Goal: Information Seeking & Learning: Learn about a topic

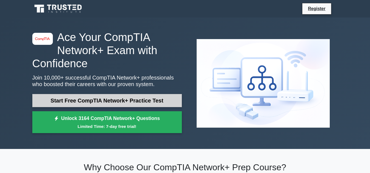
click at [150, 101] on link "Start Free CompTIA Network+ Practice Test" at bounding box center [107, 100] width 150 height 13
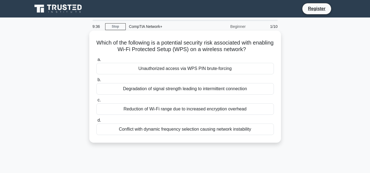
click at [151, 70] on div "Unauthorized access via WPS PIN brute-forcing" at bounding box center [184, 69] width 177 height 12
click at [96, 62] on input "a. Unauthorized access via WPS PIN brute-forcing" at bounding box center [96, 60] width 0 height 4
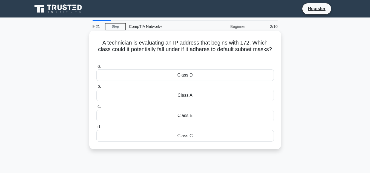
click at [201, 117] on div "Class B" at bounding box center [184, 116] width 177 height 12
click at [96, 109] on input "c. Class B" at bounding box center [96, 107] width 0 height 4
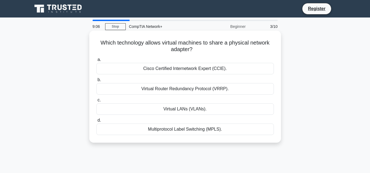
click at [214, 103] on label "c. Virtual LANs (VLANs)." at bounding box center [184, 106] width 177 height 18
click at [96, 102] on input "c. Virtual LANs (VLANs)." at bounding box center [96, 101] width 0 height 4
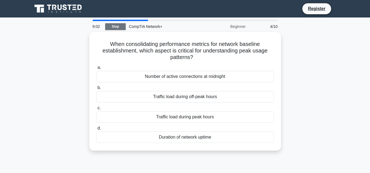
click at [114, 27] on link "Stop" at bounding box center [115, 26] width 21 height 7
